Goal: Information Seeking & Learning: Compare options

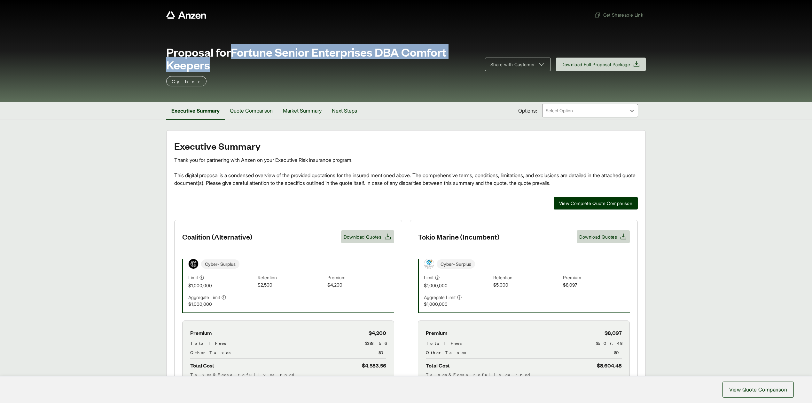
drag, startPoint x: 232, startPoint y: 53, endPoint x: 262, endPoint y: 71, distance: 35.0
click at [262, 71] on span "Proposal for Fortune Senior Enterprises DBA Comfort Keepers" at bounding box center [321, 58] width 311 height 26
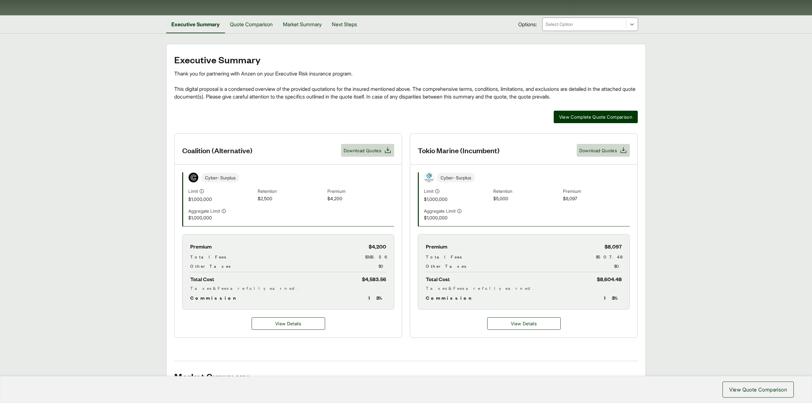
scroll to position [170, 0]
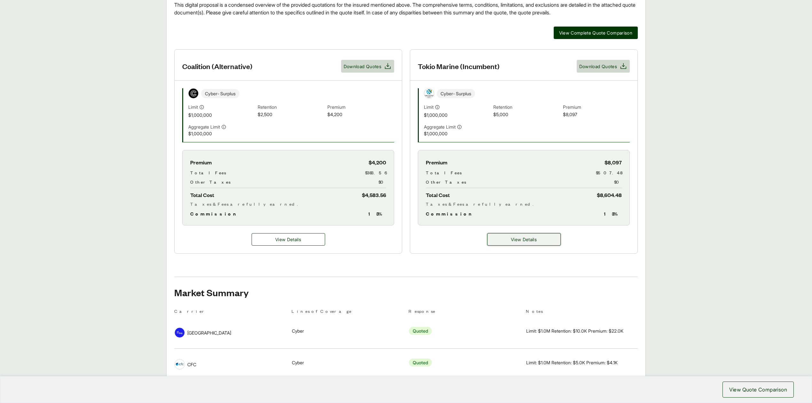
click at [494, 239] on button "View Details" at bounding box center [524, 239] width 74 height 12
click at [510, 244] on button "View Details" at bounding box center [524, 239] width 74 height 12
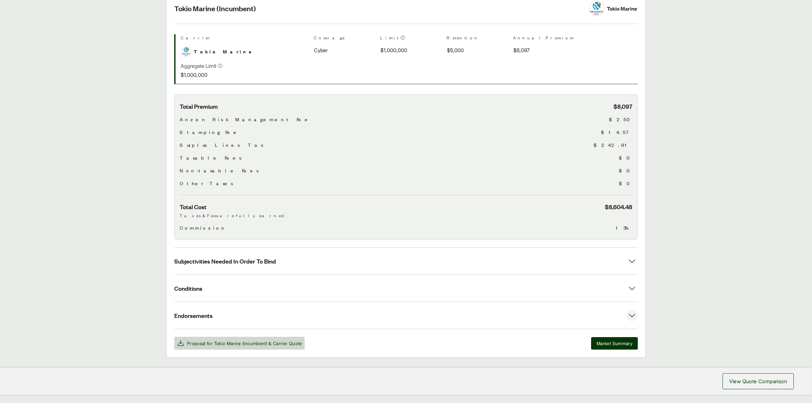
scroll to position [159, 0]
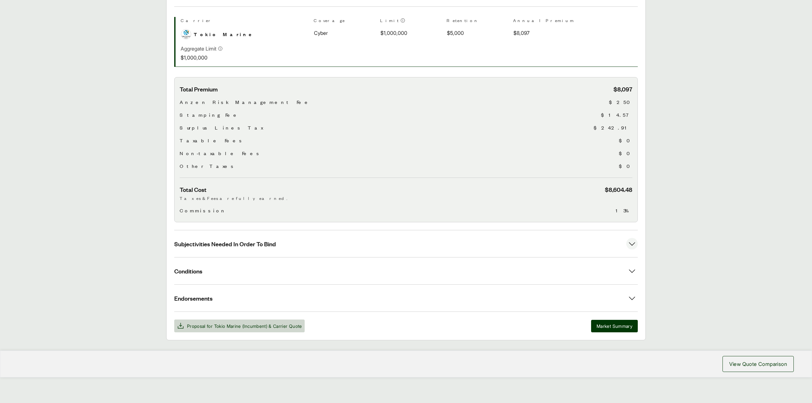
click at [265, 242] on span "Subjectivities Needed In Order To Bind" at bounding box center [225, 244] width 102 height 8
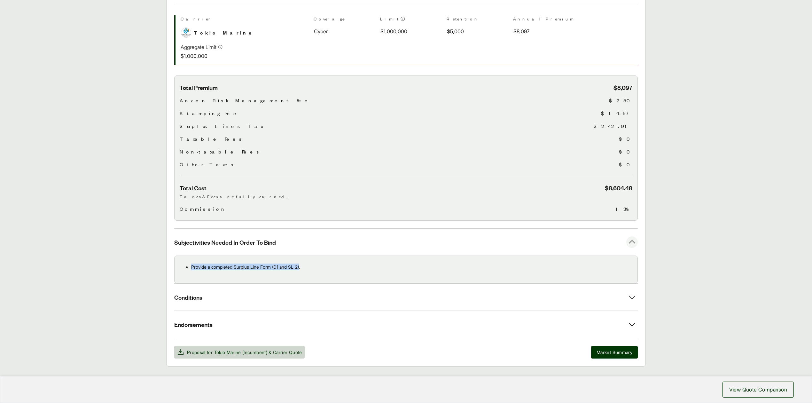
drag, startPoint x: 191, startPoint y: 269, endPoint x: 304, endPoint y: 266, distance: 112.5
click at [304, 266] on p "Provide a completed Surplus Line Form (D1 and SL-2)." at bounding box center [411, 266] width 441 height 7
copy p "Provide a completed Surplus Line Form (D1 and SL-2)"
drag, startPoint x: 108, startPoint y: 254, endPoint x: 226, endPoint y: 239, distance: 118.9
click at [108, 254] on main "Options: Tokio Marine (Incumbent) Tokio Marine (Incumbent) [GEOGRAPHIC_DATA] Ma…" at bounding box center [406, 168] width 812 height 395
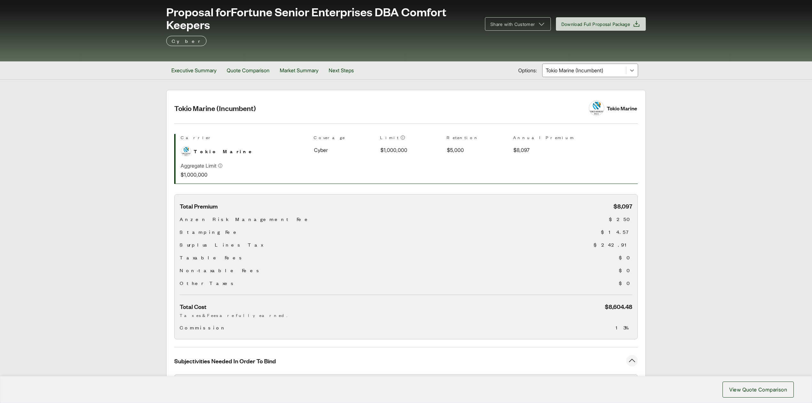
scroll to position [0, 0]
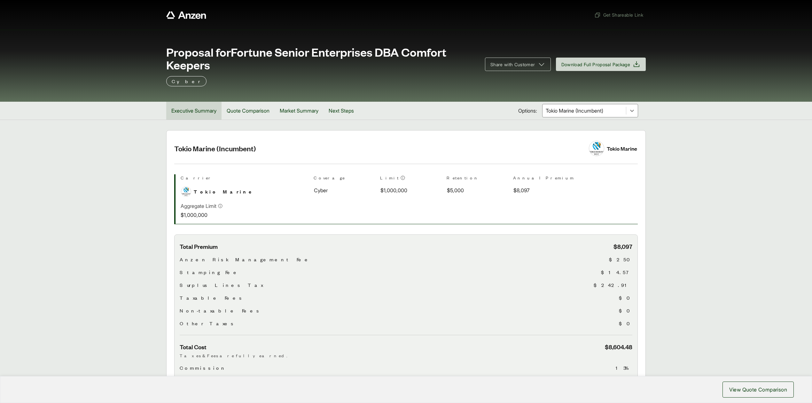
click at [190, 113] on button "Executive Summary" at bounding box center [193, 111] width 55 height 18
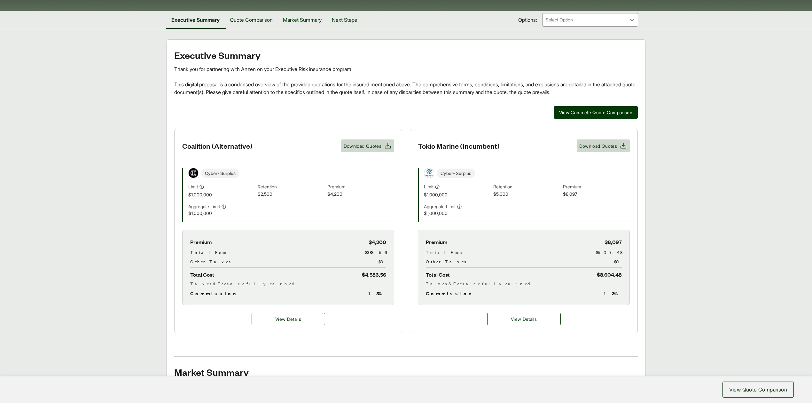
scroll to position [128, 0]
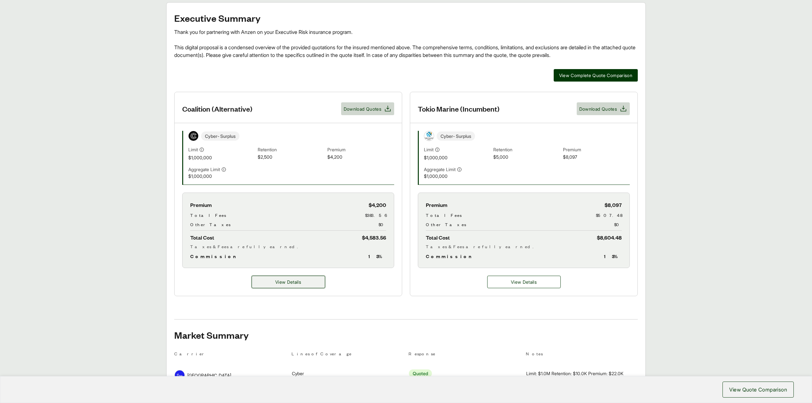
click at [270, 280] on button "View Details" at bounding box center [289, 282] width 74 height 12
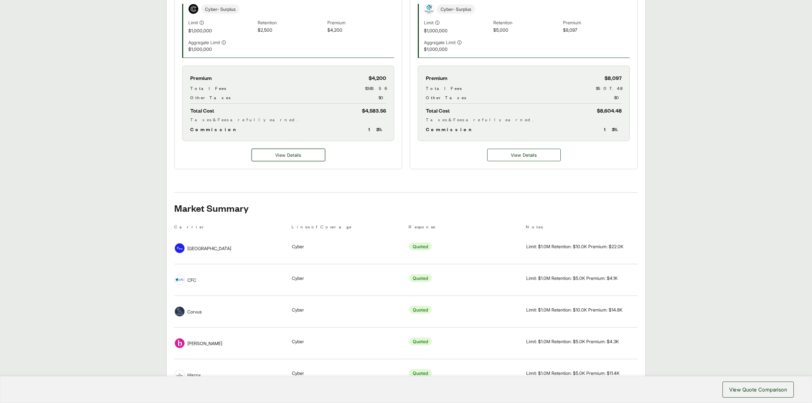
scroll to position [256, 0]
click at [298, 160] on button "View Details" at bounding box center [289, 154] width 74 height 12
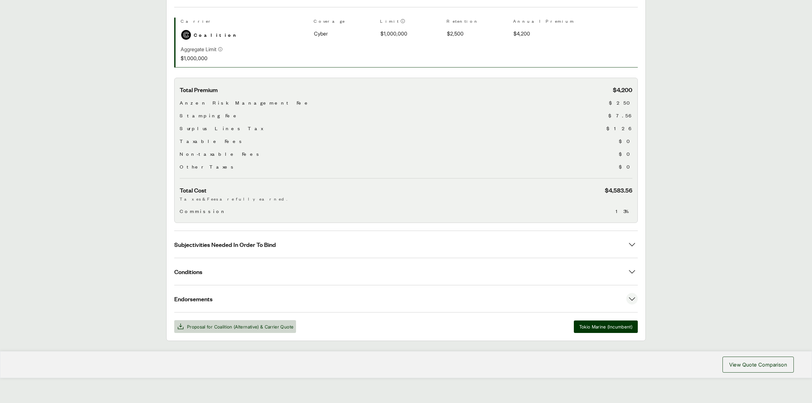
scroll to position [159, 0]
click at [298, 237] on button "Subjectivities Needed In Order To Bind" at bounding box center [405, 243] width 463 height 27
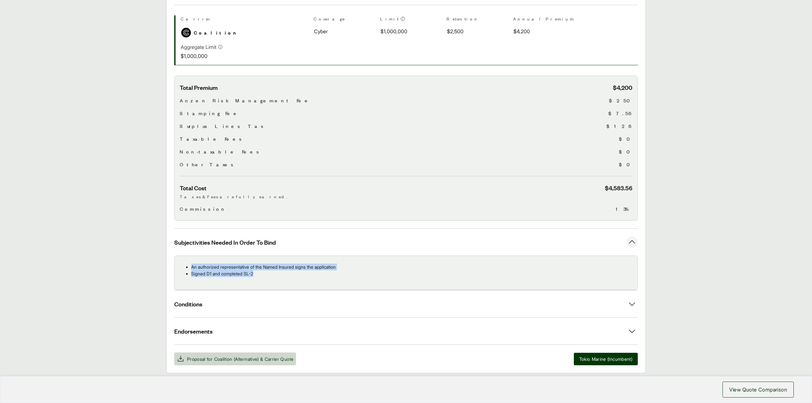
drag, startPoint x: 191, startPoint y: 269, endPoint x: 268, endPoint y: 274, distance: 76.9
click at [268, 274] on ul "An authorized representative of the Named Insured signs the application Signed …" at bounding box center [406, 269] width 453 height 13
copy ul "An authorized representative of the Named Insured signs the application Signed …"
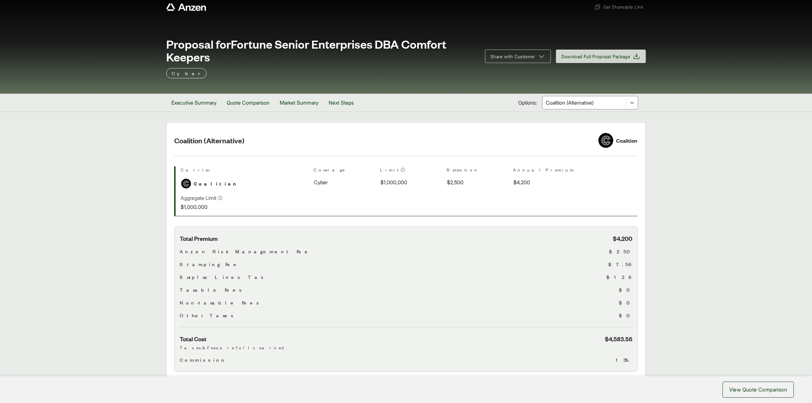
scroll to position [0, 0]
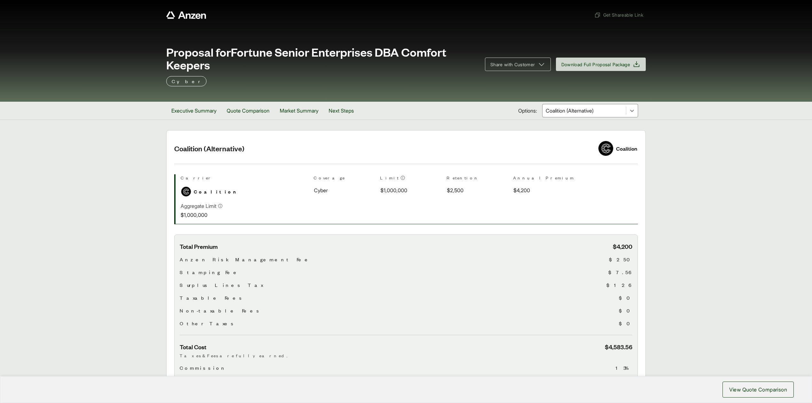
drag, startPoint x: 554, startPoint y: 112, endPoint x: 556, endPoint y: 115, distance: 3.7
click at [554, 112] on div at bounding box center [584, 111] width 78 height 8
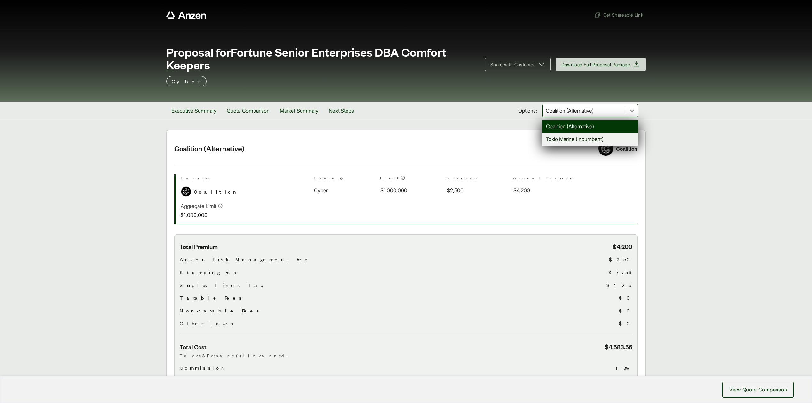
click at [563, 141] on div "Tokio Marine (Incumbent)" at bounding box center [590, 139] width 96 height 13
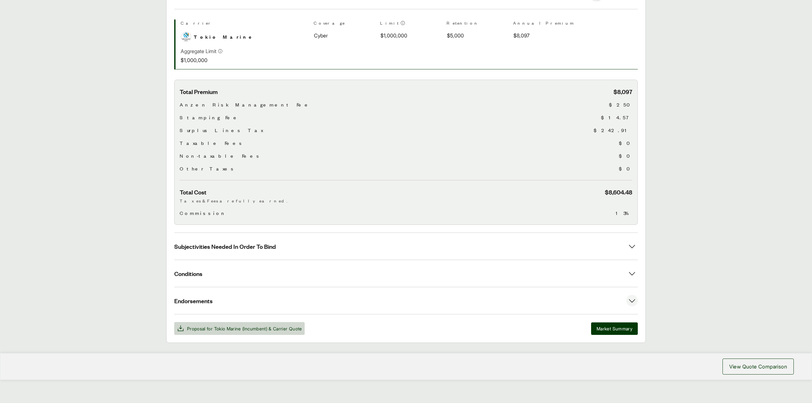
scroll to position [159, 0]
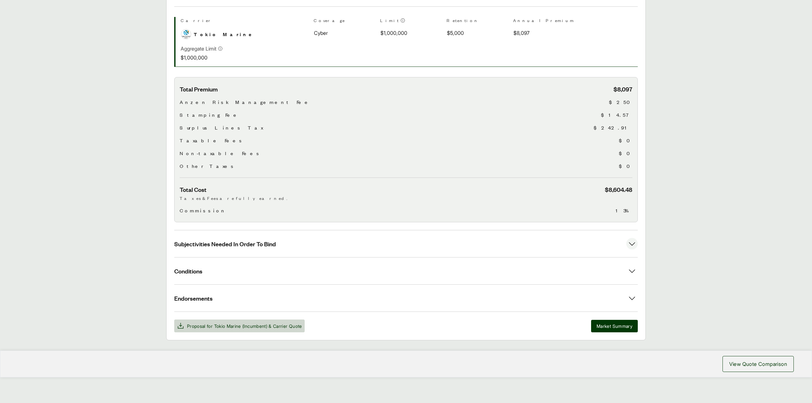
click at [261, 247] on button "Subjectivities Needed In Order To Bind" at bounding box center [405, 243] width 463 height 27
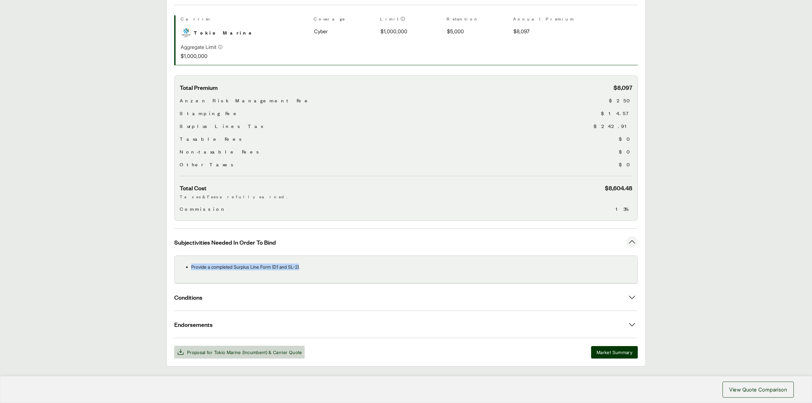
drag, startPoint x: 303, startPoint y: 266, endPoint x: 190, endPoint y: 265, distance: 113.5
click at [190, 265] on ul "Provide a completed Surplus Line Form (D1 and SL-2)." at bounding box center [406, 266] width 453 height 7
copy p "Provide a completed Surplus Line Form (D1 and SL-2)"
click at [719, 140] on main "Options: Tokio Marine (Incumbent) Tokio Marine (Incumbent) [GEOGRAPHIC_DATA] Ma…" at bounding box center [406, 168] width 812 height 395
click at [694, 228] on main "Options: Tokio Marine (Incumbent) Tokio Marine (Incumbent) [GEOGRAPHIC_DATA] Ma…" at bounding box center [406, 168] width 812 height 395
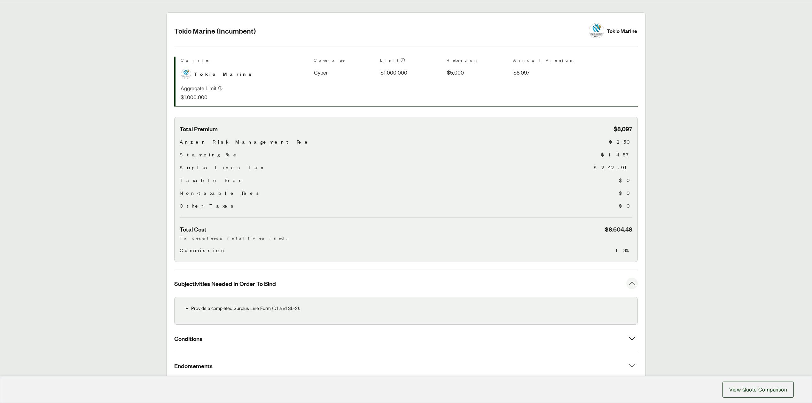
scroll to position [0, 0]
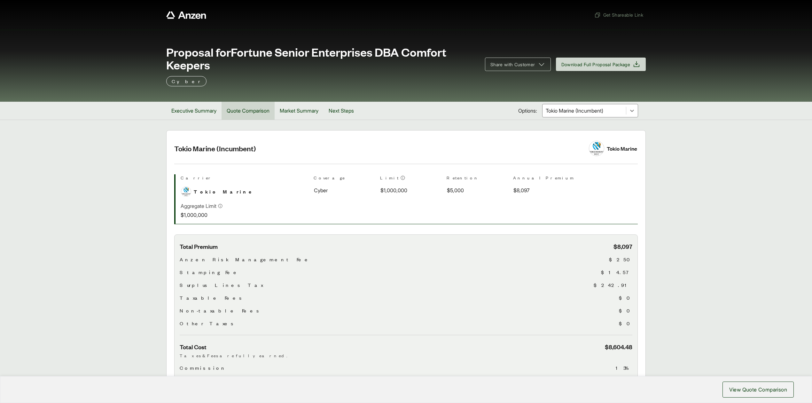
click at [254, 111] on button "Quote Comparison" at bounding box center [248, 111] width 53 height 18
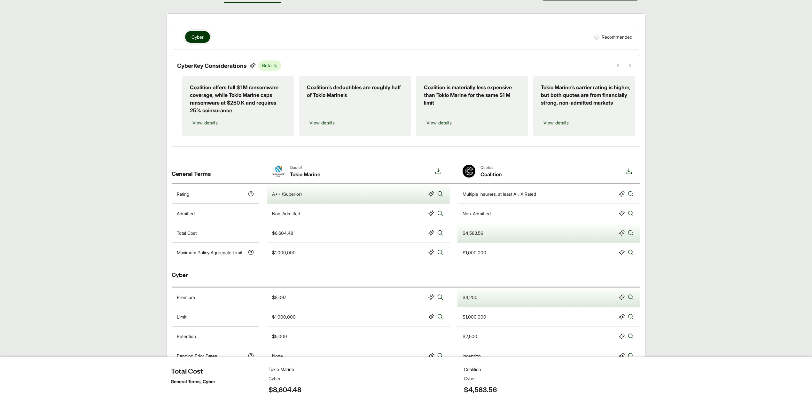
scroll to position [128, 0]
